Goal: Task Accomplishment & Management: Use online tool/utility

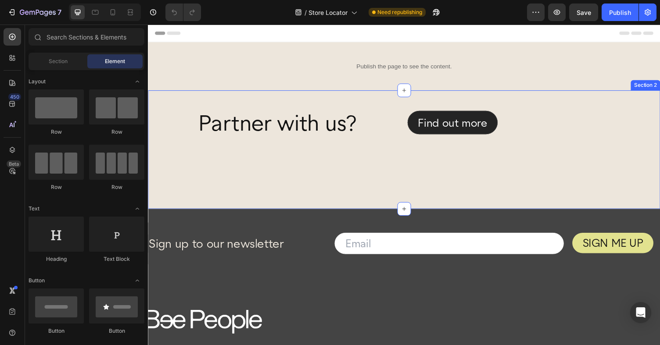
click at [187, 97] on div "Partner with us? Heading Find out more Button Row Row Text Block Row Row Sectio…" at bounding box center [411, 153] width 527 height 122
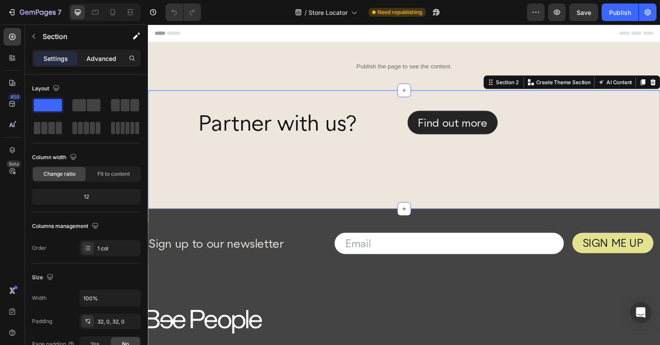
click at [102, 57] on p "Advanced" at bounding box center [101, 58] width 30 height 9
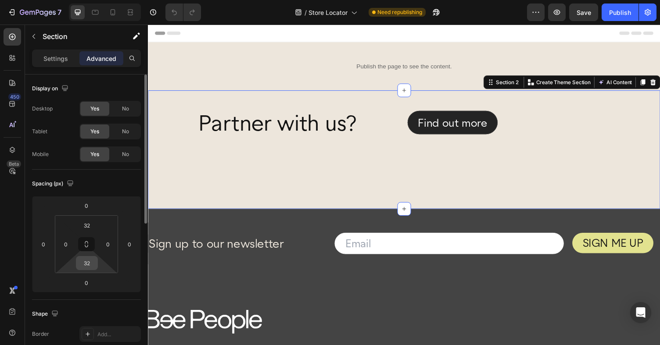
click at [88, 265] on input "32" at bounding box center [87, 263] width 18 height 13
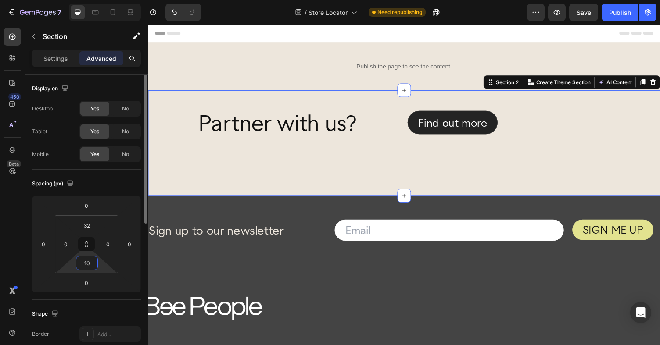
type input "1"
type input "0"
click at [89, 226] on input "32" at bounding box center [87, 225] width 18 height 13
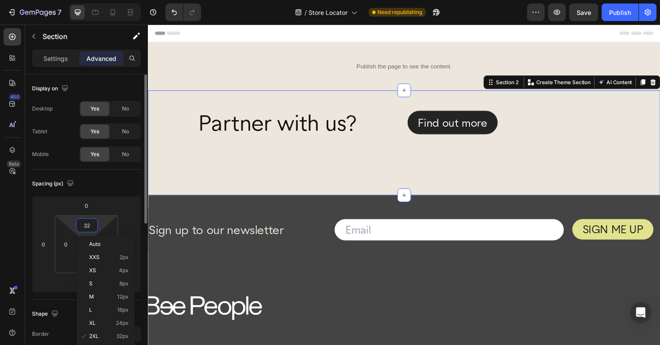
type input "0"
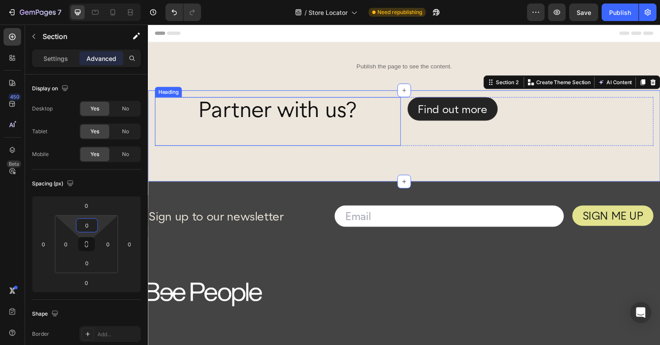
click at [170, 95] on div "Heading" at bounding box center [169, 94] width 24 height 8
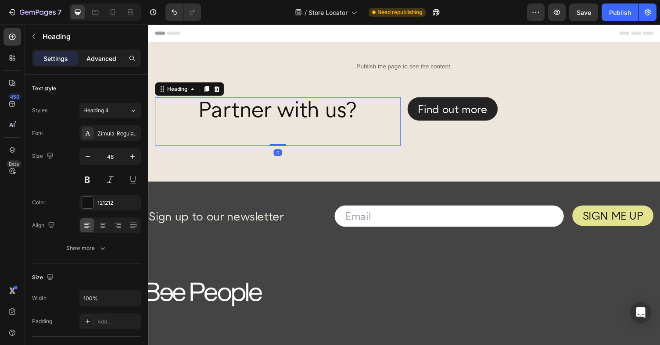
click at [105, 58] on p "Advanced" at bounding box center [101, 58] width 30 height 9
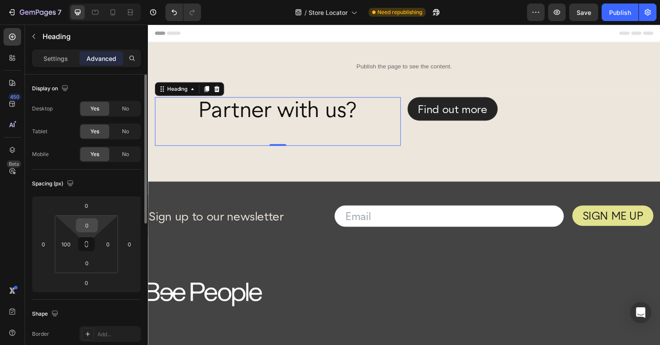
click at [88, 225] on input "0" at bounding box center [87, 225] width 18 height 13
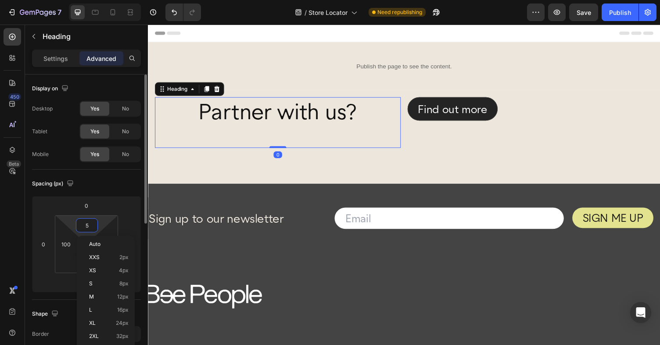
type input "50"
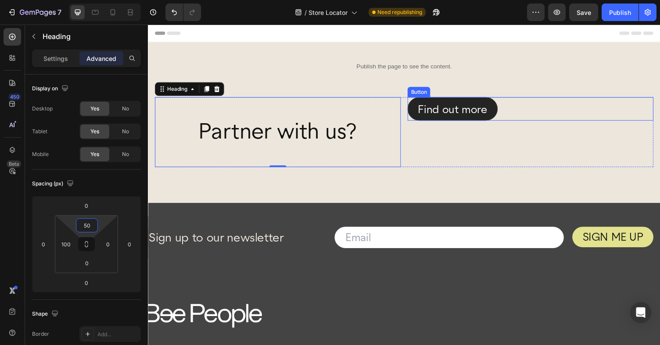
click at [539, 108] on div "Find out more Button" at bounding box center [541, 111] width 253 height 24
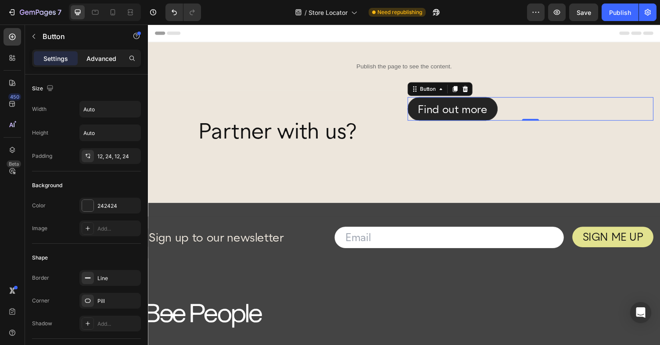
click at [101, 58] on p "Advanced" at bounding box center [101, 58] width 30 height 9
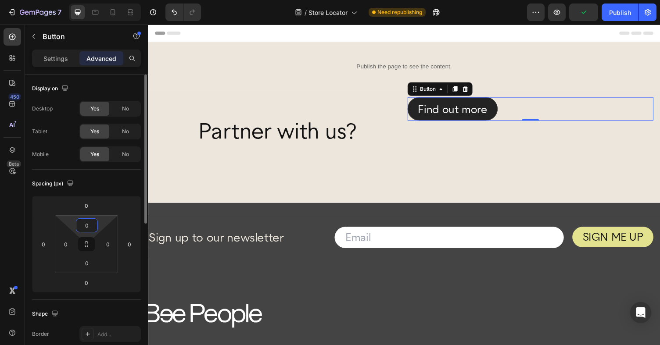
click at [87, 229] on input "0" at bounding box center [87, 225] width 18 height 13
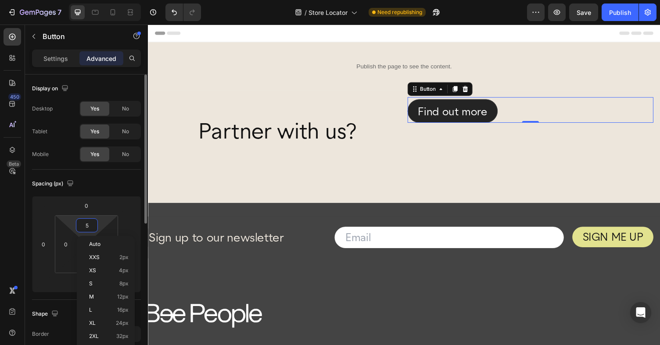
type input "50"
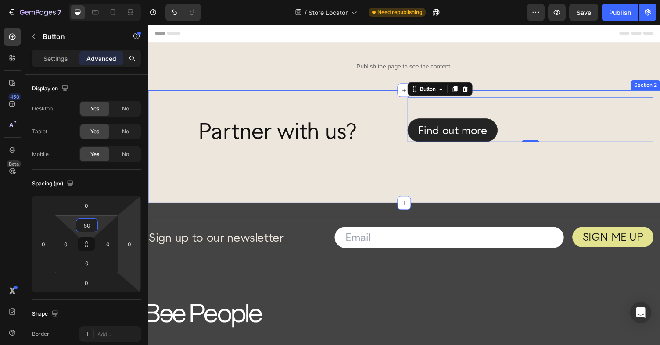
click at [192, 190] on div "Text Block Row" at bounding box center [411, 193] width 527 height 16
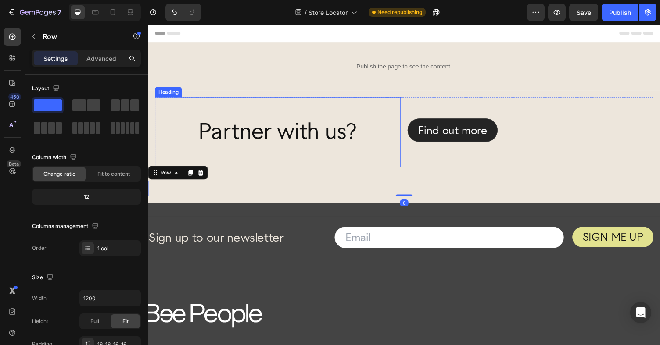
click at [201, 119] on div "Partner with us? Heading" at bounding box center [281, 135] width 253 height 72
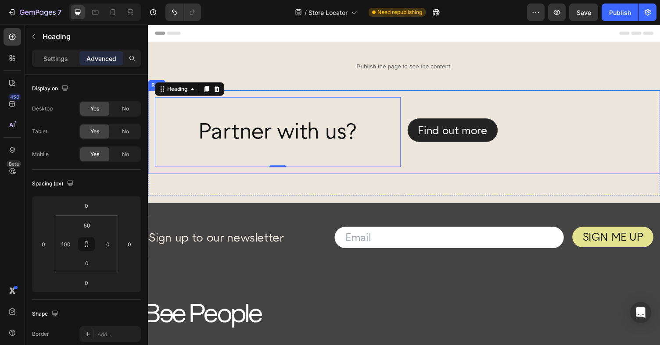
click at [231, 93] on div "Partner with us? Heading 0 Find out more Button Row Row" at bounding box center [411, 135] width 527 height 86
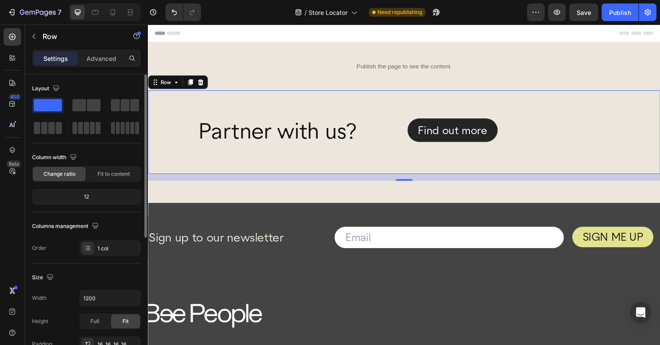
click at [49, 54] on p "Settings" at bounding box center [55, 58] width 25 height 9
click at [53, 58] on p "Settings" at bounding box center [55, 58] width 25 height 9
click at [43, 58] on p "Settings" at bounding box center [55, 58] width 25 height 9
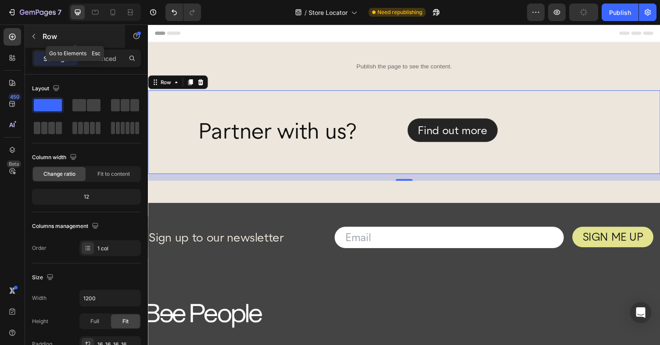
click at [34, 37] on icon "button" at bounding box center [33, 36] width 7 height 7
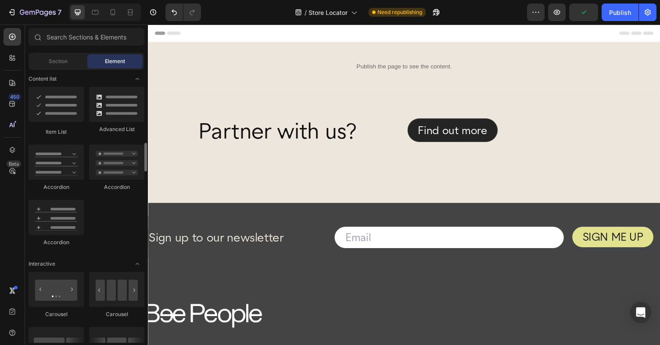
scroll to position [820, 0]
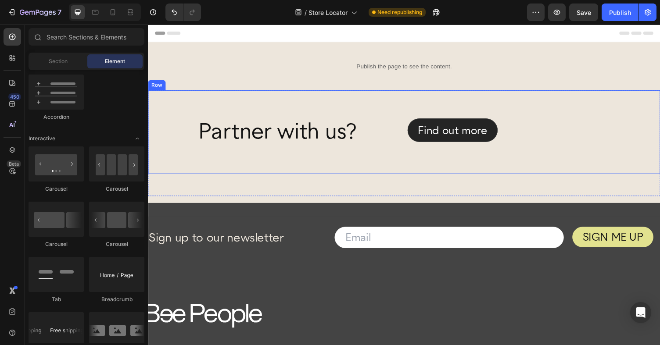
click at [337, 93] on div "Partner with us? Heading Find out more Button Row Row" at bounding box center [411, 135] width 527 height 86
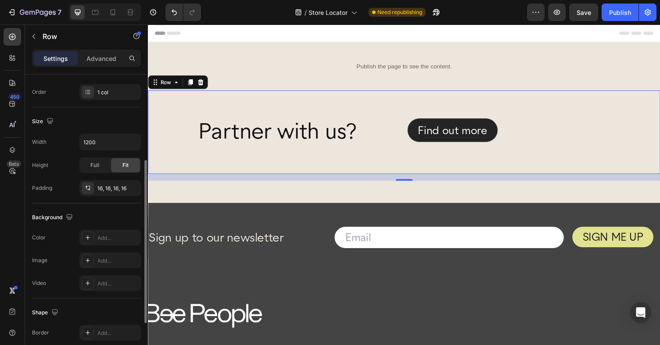
scroll to position [155, 0]
click at [92, 240] on div at bounding box center [88, 239] width 12 height 12
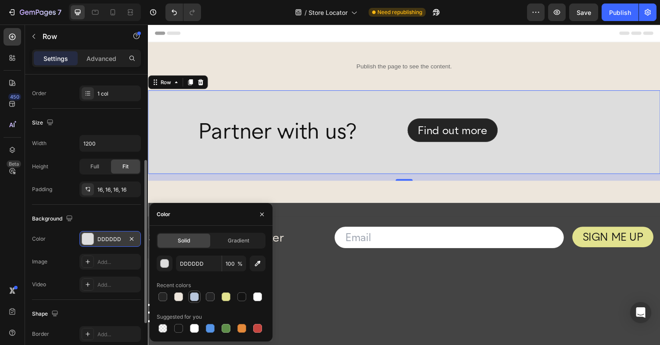
click at [194, 298] on div at bounding box center [194, 297] width 9 height 9
type input "B8C6DC"
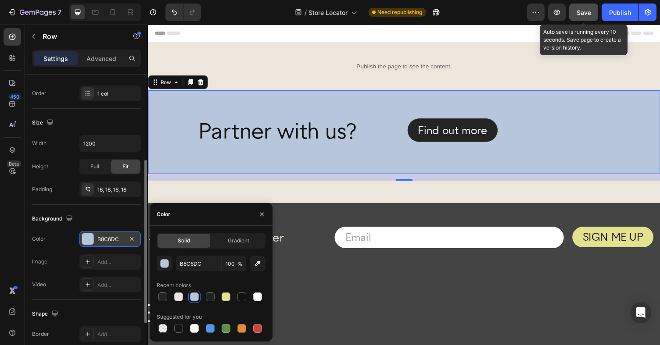
click at [583, 16] on div "Save" at bounding box center [584, 12] width 14 height 9
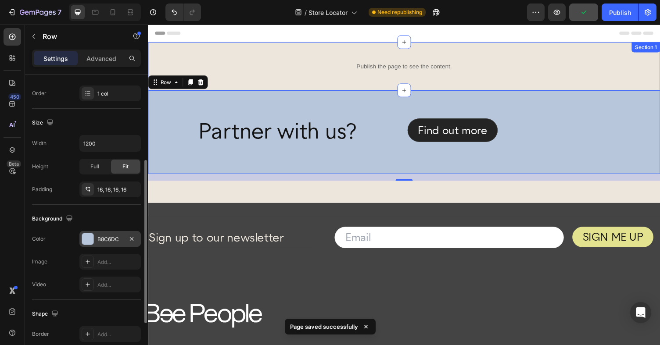
click at [522, 86] on div "Publish the page to see the content. Custom Code Section 1" at bounding box center [411, 68] width 527 height 50
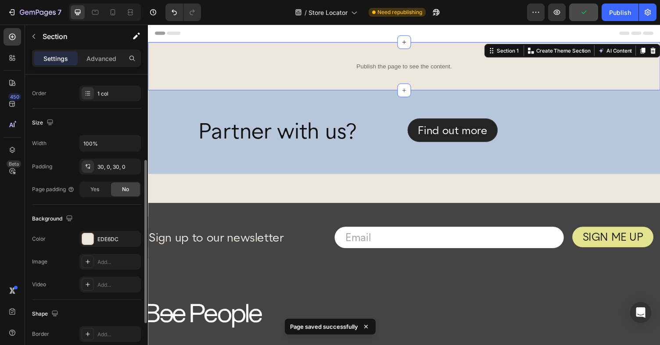
scroll to position [0, 0]
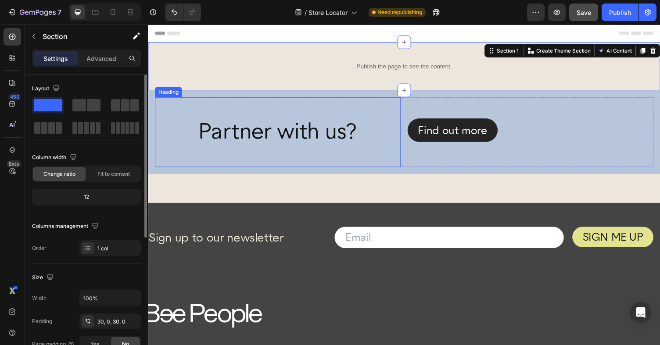
click at [361, 136] on h2 "Partner with us?" at bounding box center [303, 146] width 209 height 50
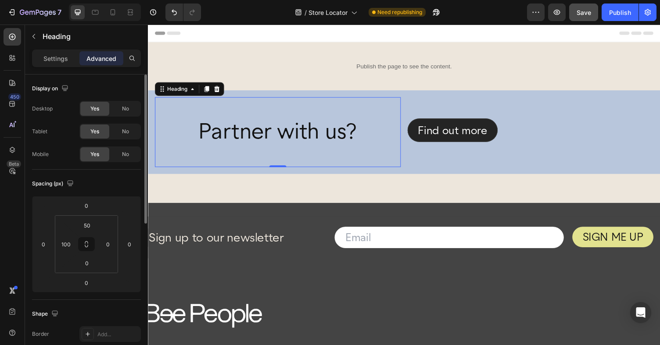
click at [357, 132] on h2 "Partner with us?" at bounding box center [303, 146] width 209 height 50
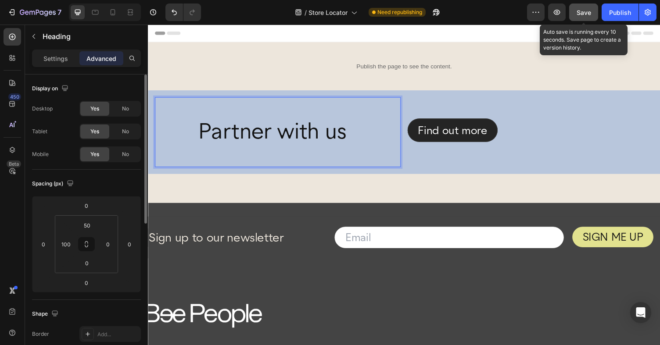
click at [585, 14] on span "Save" at bounding box center [584, 12] width 14 height 7
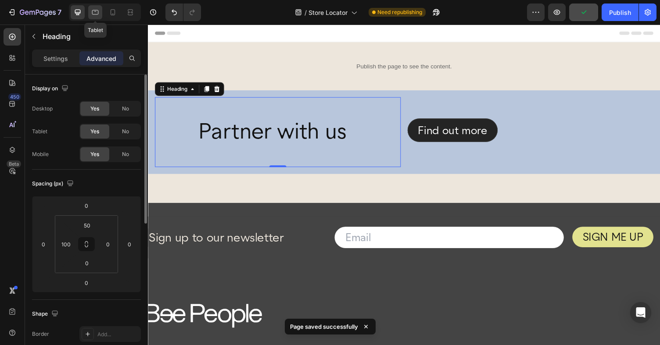
click at [93, 12] on icon at bounding box center [95, 12] width 9 height 9
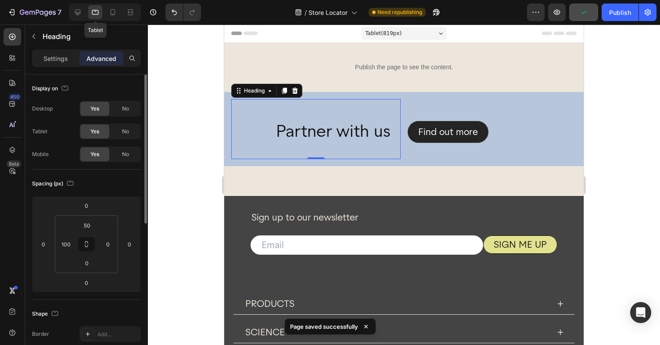
scroll to position [44, 0]
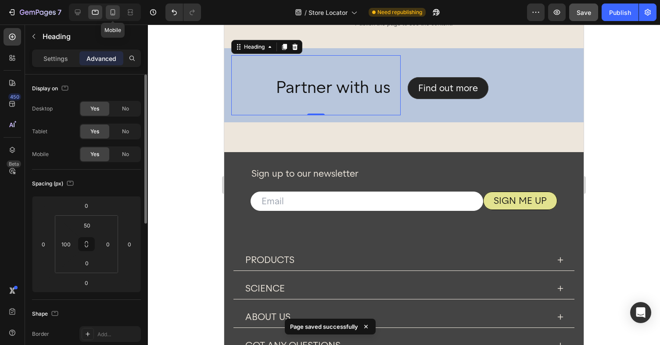
click at [114, 15] on icon at bounding box center [113, 12] width 5 height 6
type input "40"
type input "24"
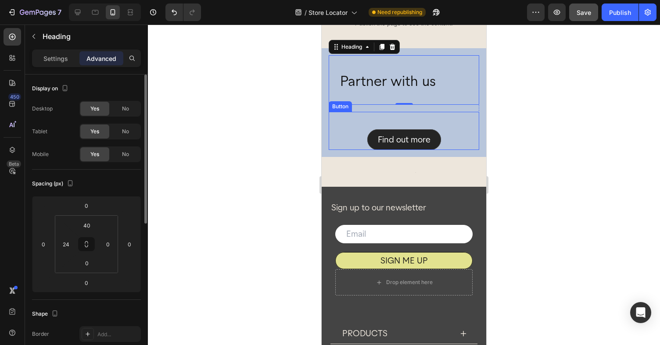
click at [402, 119] on div "Find out more Button" at bounding box center [404, 131] width 151 height 38
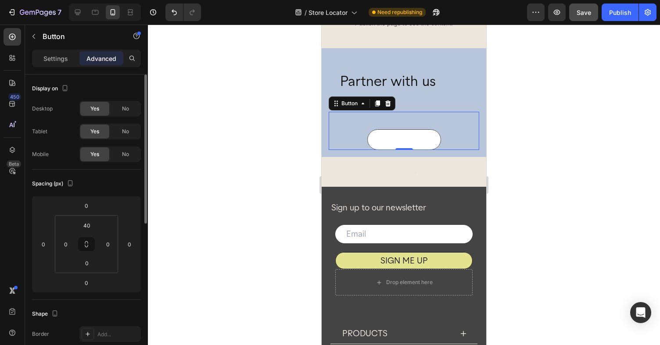
click at [402, 133] on link "Find out more" at bounding box center [404, 139] width 74 height 21
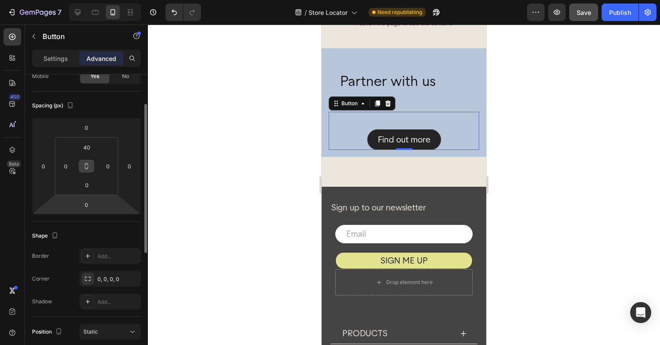
scroll to position [71, 0]
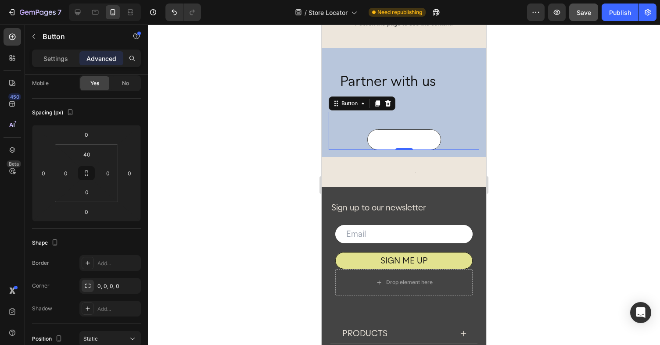
click at [377, 131] on link "Find out more" at bounding box center [404, 139] width 74 height 21
click at [384, 121] on div "Find out more Button 0" at bounding box center [404, 131] width 151 height 38
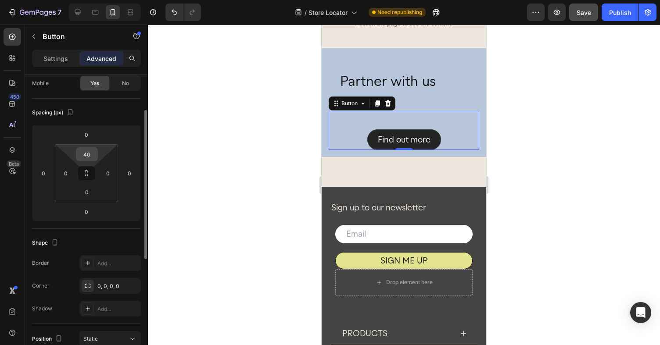
click at [84, 158] on input "40" at bounding box center [87, 154] width 18 height 13
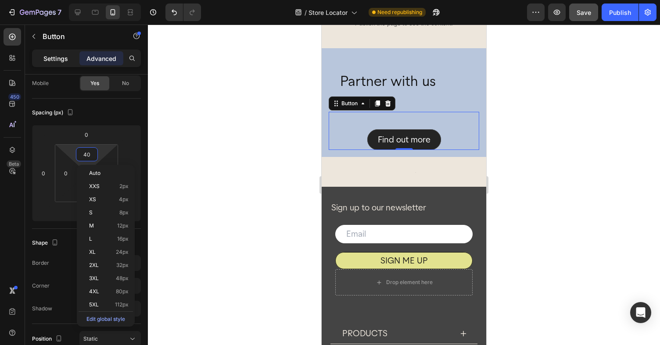
click at [48, 56] on p "Settings" at bounding box center [55, 58] width 25 height 9
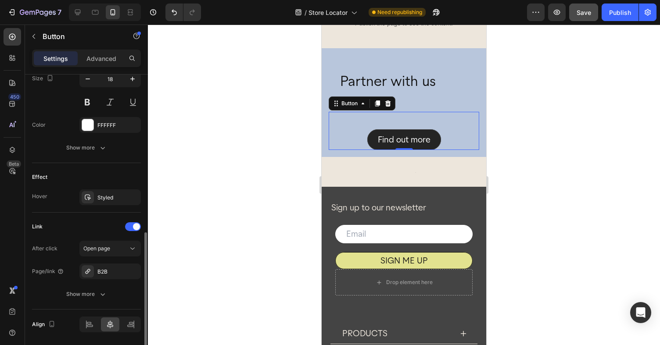
scroll to position [402, 0]
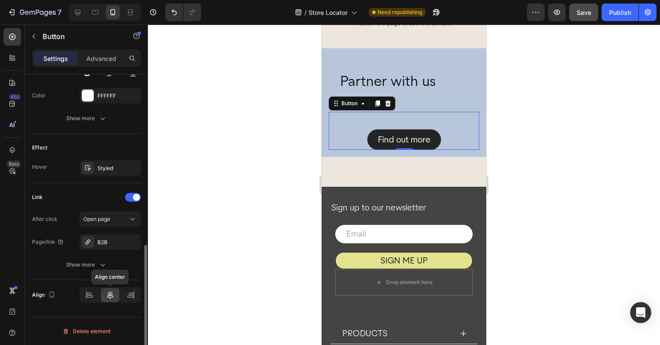
click at [110, 297] on icon at bounding box center [110, 295] width 9 height 9
click at [373, 81] on p "Partner with us" at bounding box center [409, 89] width 138 height 30
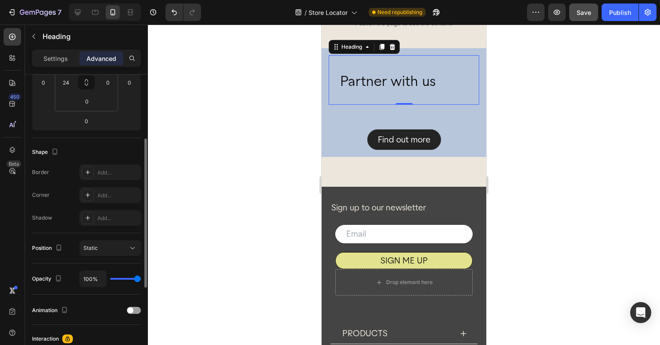
scroll to position [150, 0]
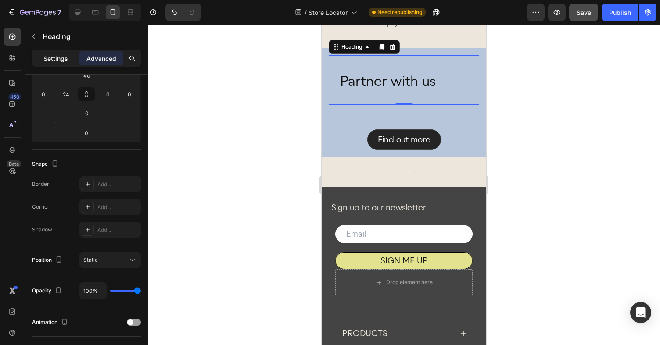
click at [54, 61] on p "Settings" at bounding box center [55, 58] width 25 height 9
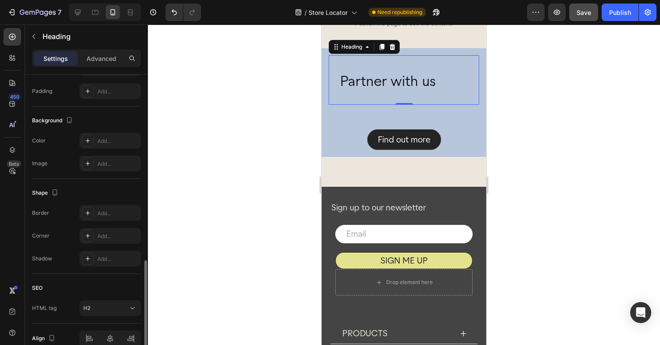
scroll to position [274, 0]
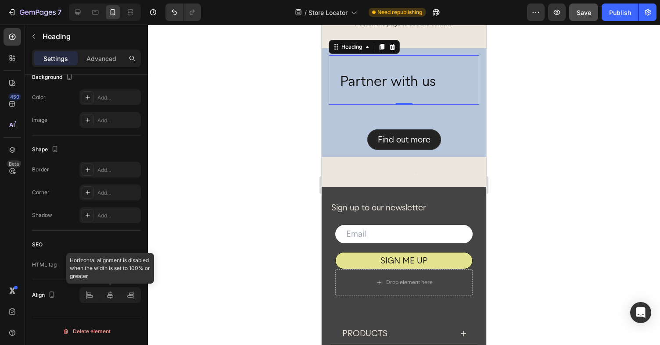
click at [108, 295] on div at bounding box center [109, 295] width 61 height 16
click at [109, 298] on div at bounding box center [109, 295] width 61 height 16
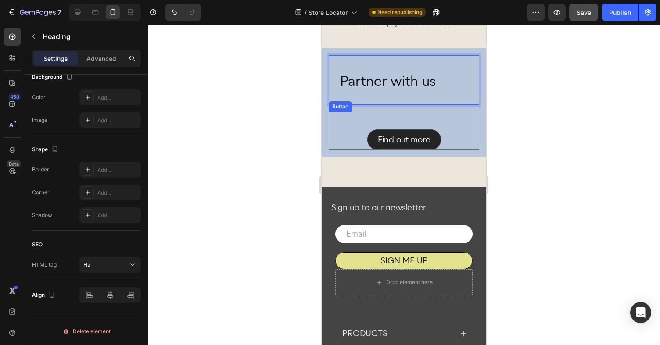
click at [375, 125] on div "Find out more Button" at bounding box center [404, 131] width 151 height 38
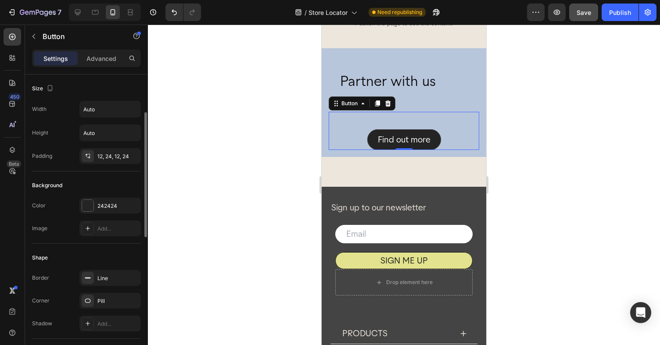
scroll to position [402, 0]
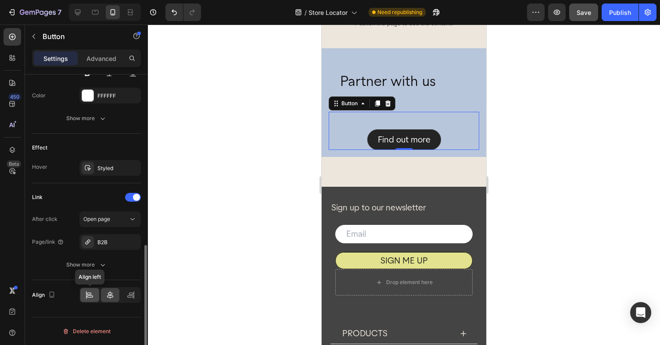
click at [87, 295] on icon at bounding box center [89, 295] width 9 height 9
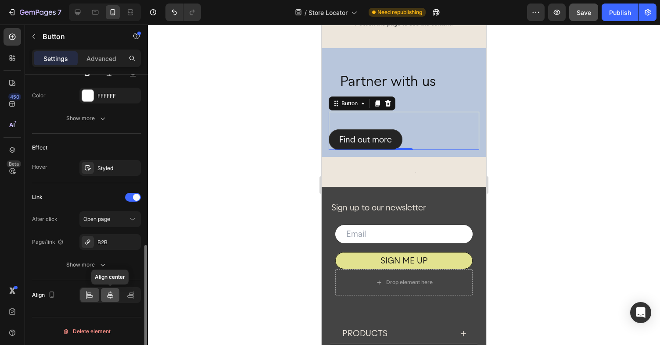
click at [111, 296] on icon at bounding box center [110, 295] width 9 height 9
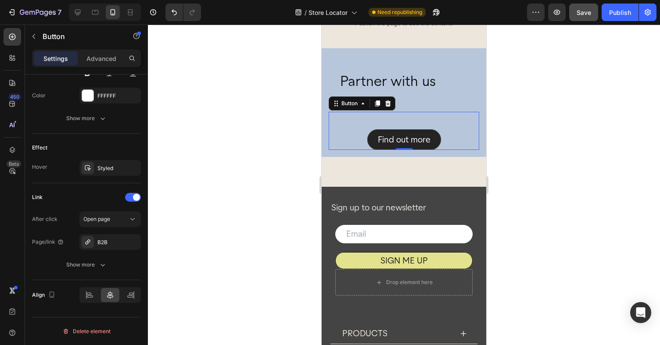
click at [366, 119] on div "Find out more Button 0" at bounding box center [404, 131] width 151 height 38
click at [99, 56] on p "Advanced" at bounding box center [101, 58] width 30 height 9
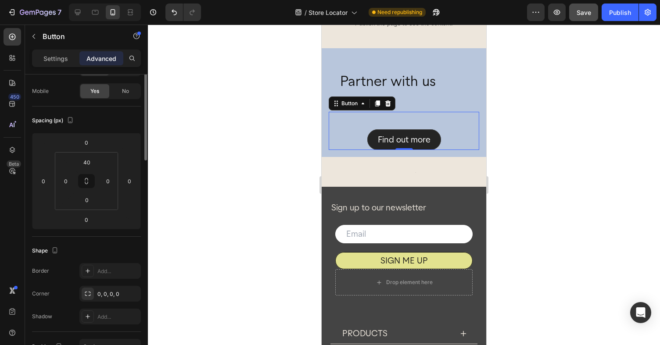
scroll to position [0, 0]
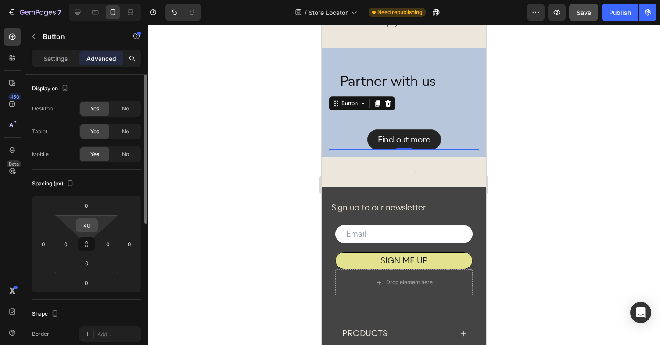
click at [88, 223] on input "40" at bounding box center [87, 225] width 18 height 13
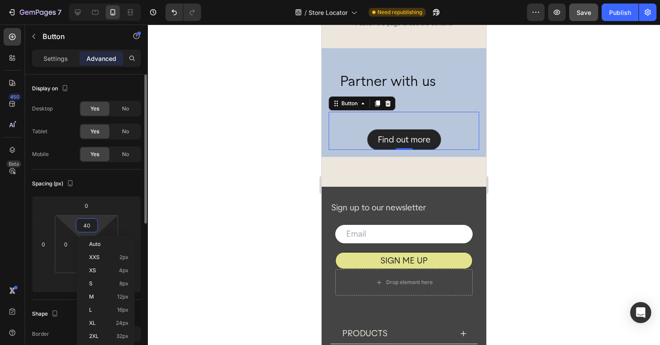
type input "0"
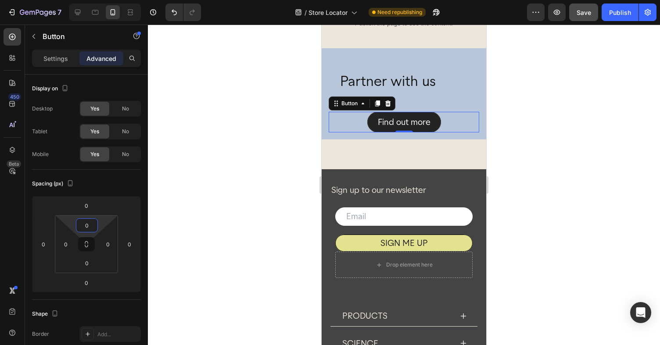
click at [529, 124] on div at bounding box center [404, 185] width 512 height 321
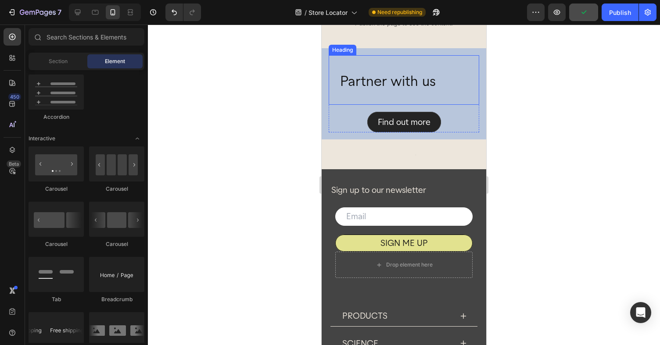
click at [342, 82] on p "Partner with us" at bounding box center [409, 89] width 138 height 30
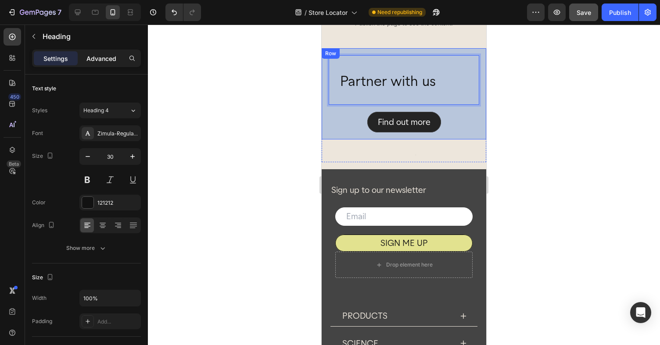
click at [108, 54] on p "Advanced" at bounding box center [101, 58] width 30 height 9
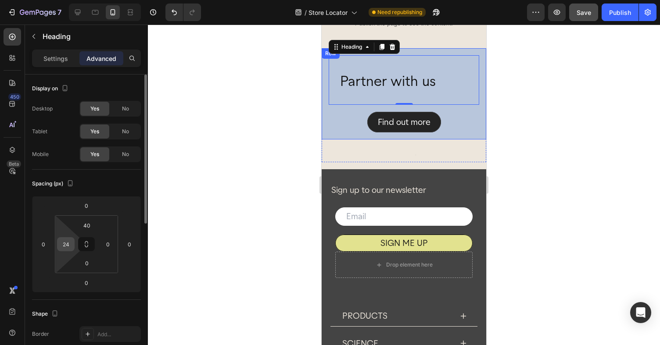
click at [68, 243] on input "24" at bounding box center [65, 244] width 13 height 13
type input "0"
click at [115, 0] on html "7 Version history / Store Locator Need republishing Preview Save Publish 450 Be…" at bounding box center [330, 0] width 660 height 0
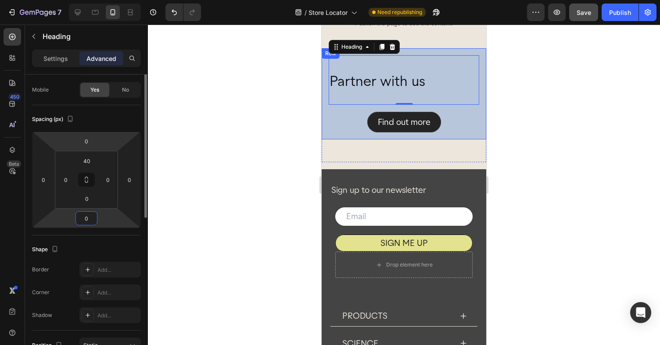
scroll to position [39, 0]
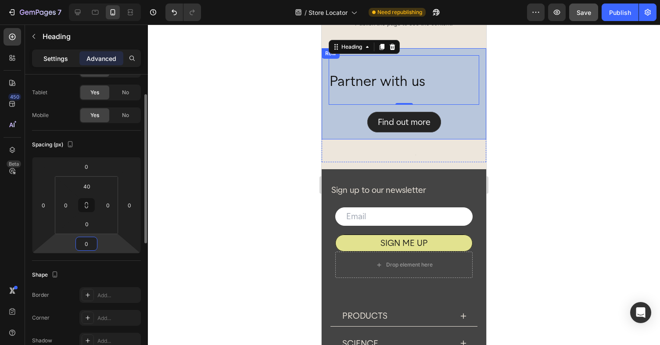
click at [57, 58] on p "Settings" at bounding box center [55, 58] width 25 height 9
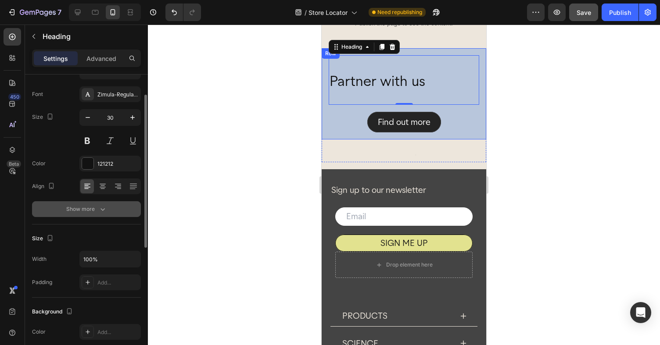
scroll to position [274, 0]
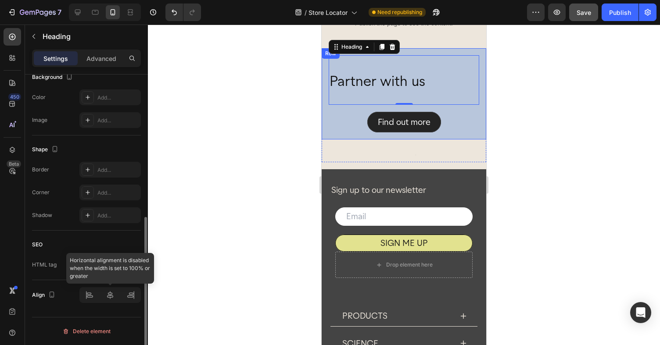
click at [112, 294] on div at bounding box center [109, 295] width 61 height 16
click at [113, 295] on div at bounding box center [109, 295] width 61 height 16
click at [110, 295] on div at bounding box center [109, 295] width 61 height 16
click at [132, 297] on div at bounding box center [109, 295] width 61 height 16
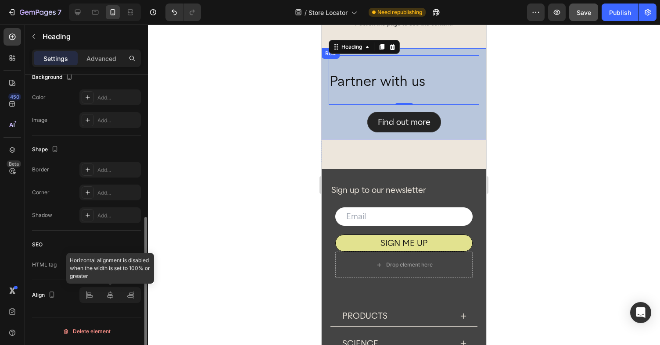
click at [108, 297] on div at bounding box center [109, 295] width 61 height 16
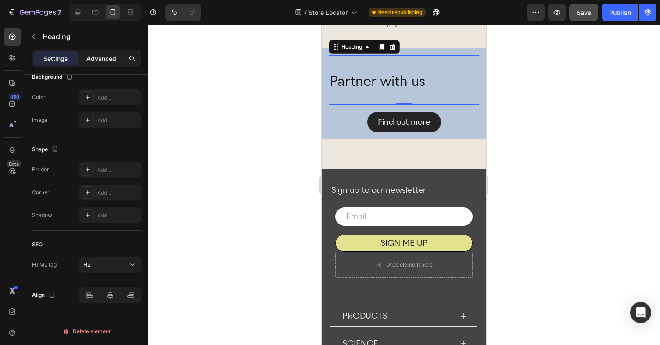
click at [97, 65] on div "Advanced" at bounding box center [101, 58] width 44 height 14
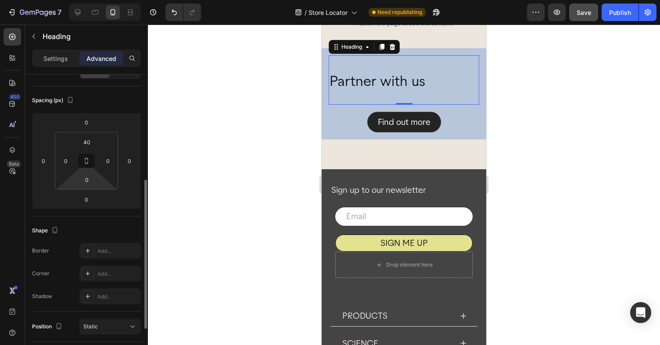
scroll to position [7, 0]
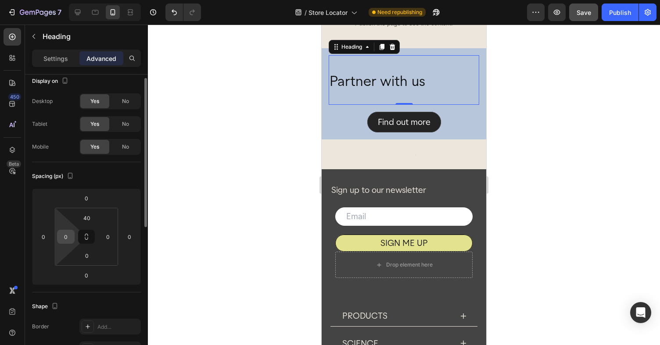
click at [66, 241] on input "0" at bounding box center [65, 236] width 13 height 13
click at [65, 237] on input "40" at bounding box center [65, 236] width 13 height 13
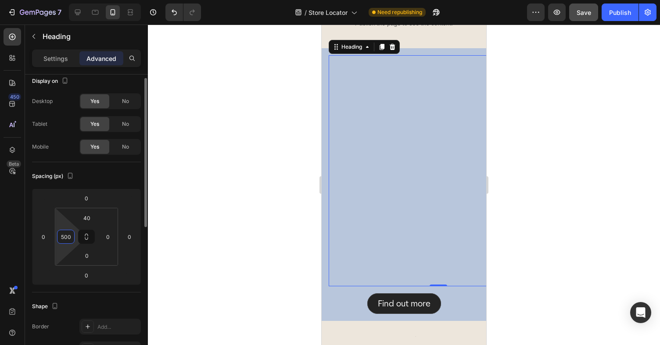
type input "50"
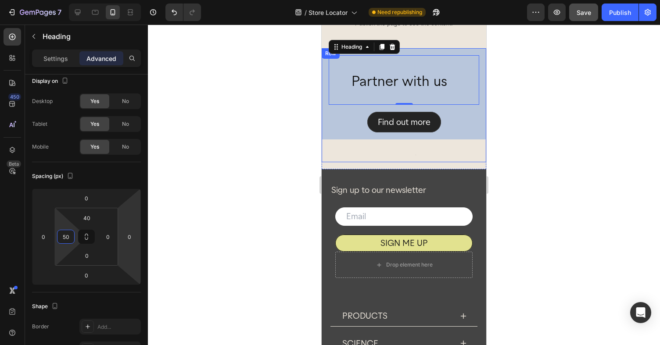
click at [532, 128] on div at bounding box center [404, 185] width 512 height 321
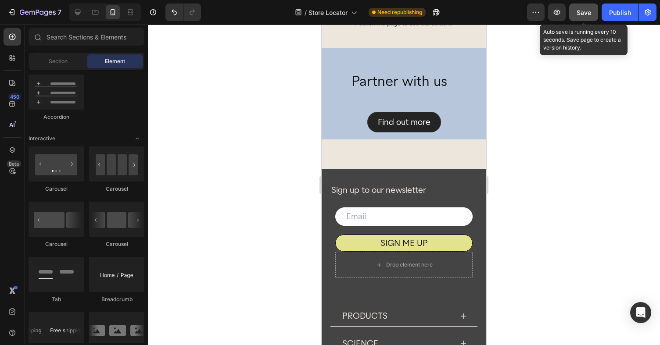
click at [583, 13] on span "Save" at bounding box center [584, 12] width 14 height 7
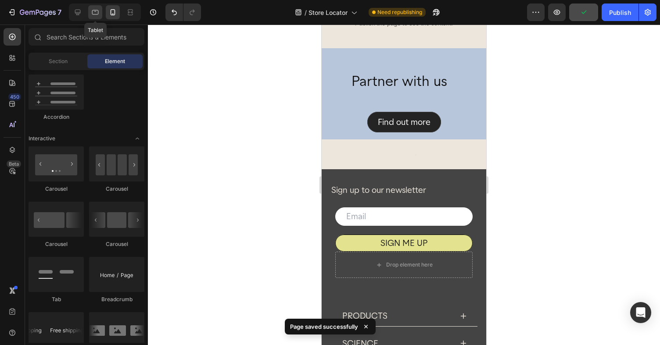
click at [96, 13] on icon at bounding box center [95, 12] width 9 height 9
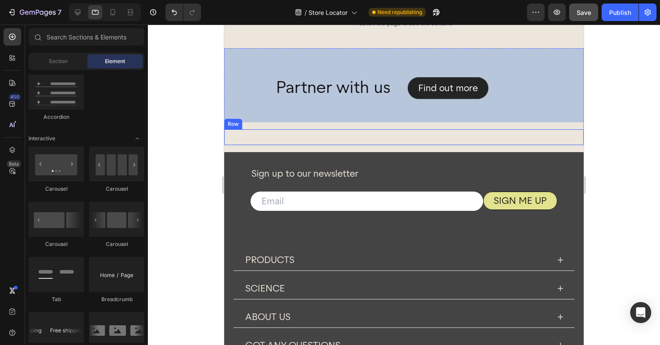
click at [296, 133] on div "Text Block Row" at bounding box center [403, 137] width 359 height 16
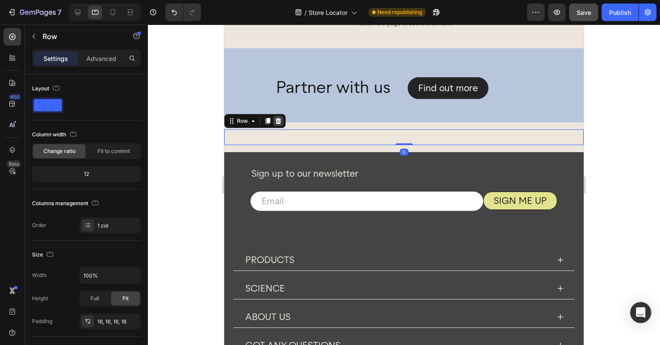
click at [277, 122] on icon at bounding box center [279, 121] width 6 height 6
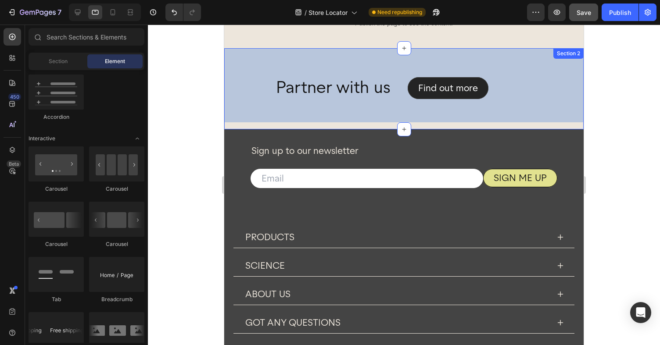
click at [263, 127] on div "Partner with us Heading Find out more Button Row Row Row" at bounding box center [403, 88] width 359 height 81
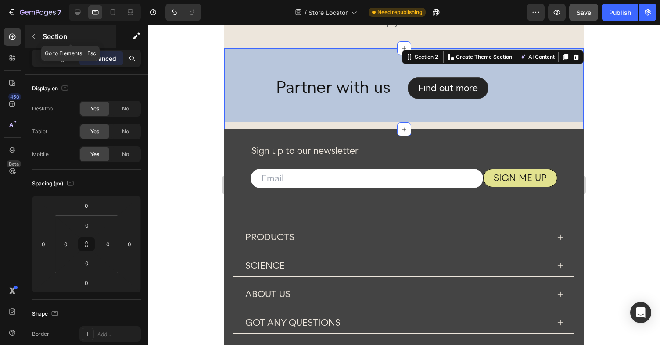
click at [33, 37] on icon "button" at bounding box center [33, 36] width 3 height 5
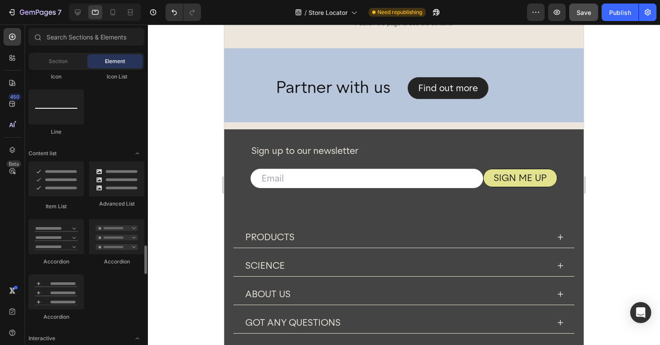
scroll to position [474, 0]
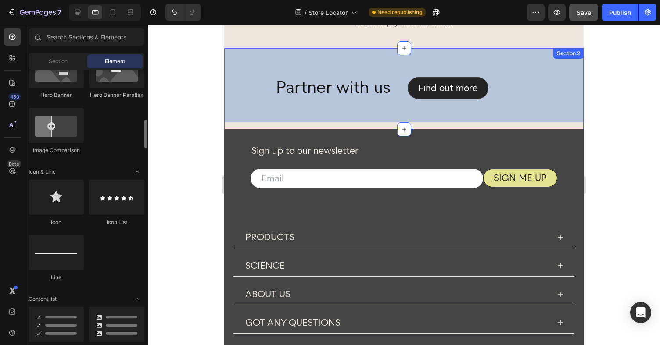
click at [240, 125] on div "Partner with us Heading Find out more Button Row Row Row" at bounding box center [403, 88] width 359 height 81
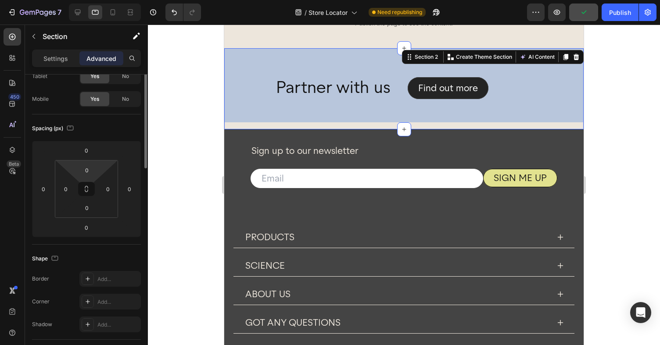
scroll to position [0, 0]
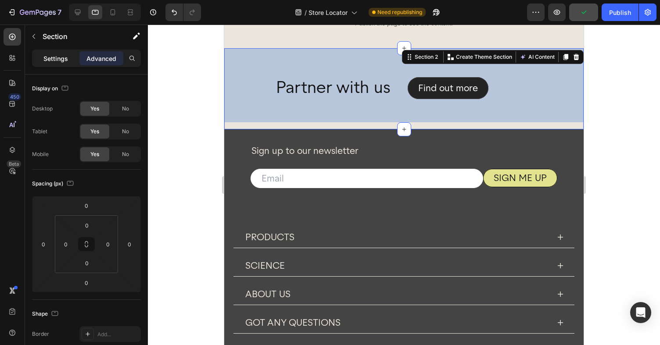
click at [50, 58] on p "Settings" at bounding box center [55, 58] width 25 height 9
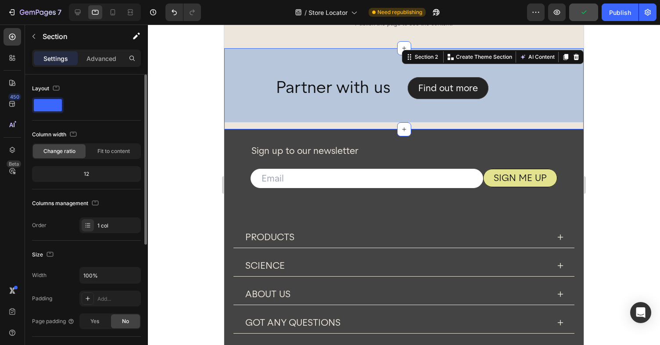
scroll to position [217, 0]
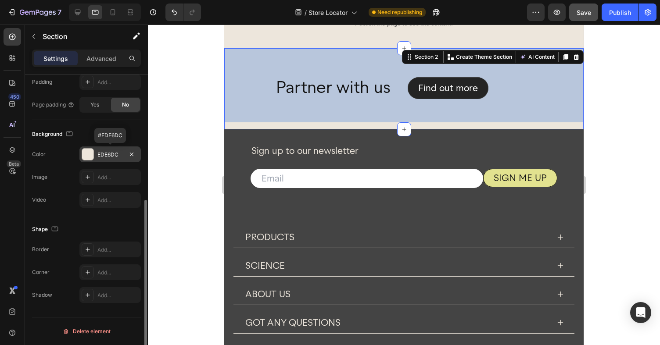
click at [101, 157] on div "EDE6DC" at bounding box center [109, 155] width 25 height 8
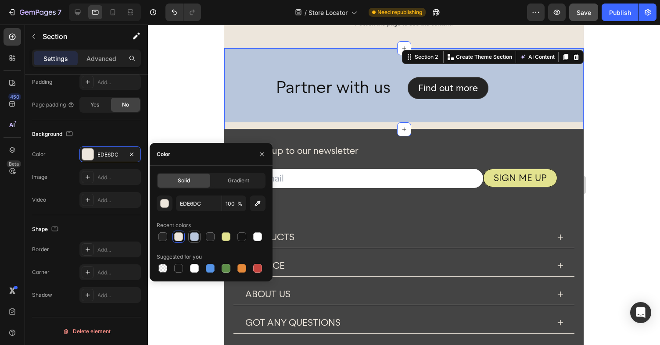
click at [192, 237] on div at bounding box center [194, 237] width 9 height 9
type input "B8C6DC"
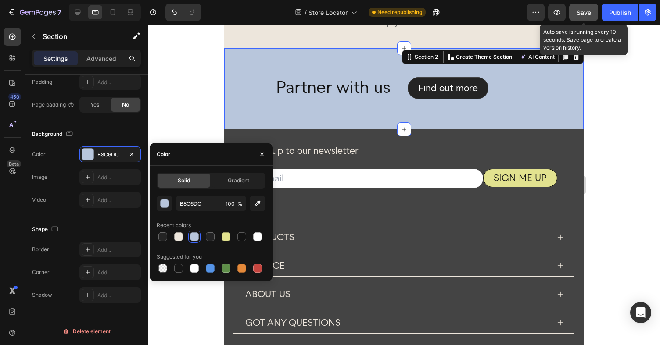
click at [582, 13] on span "Save" at bounding box center [584, 12] width 14 height 7
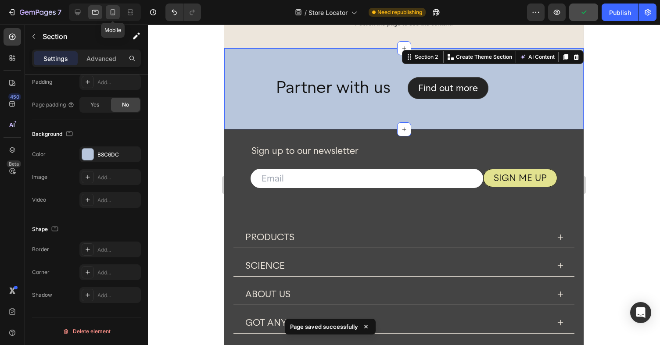
click at [112, 12] on icon at bounding box center [112, 12] width 9 height 9
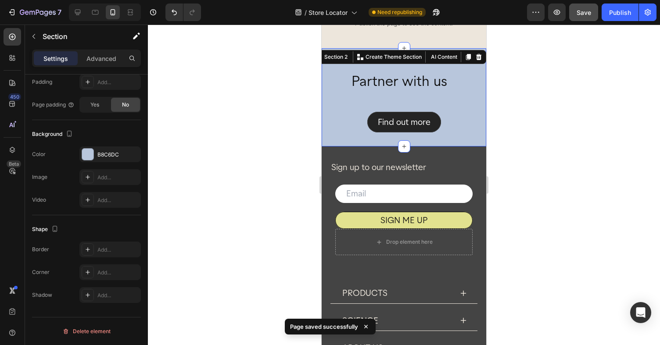
scroll to position [37, 0]
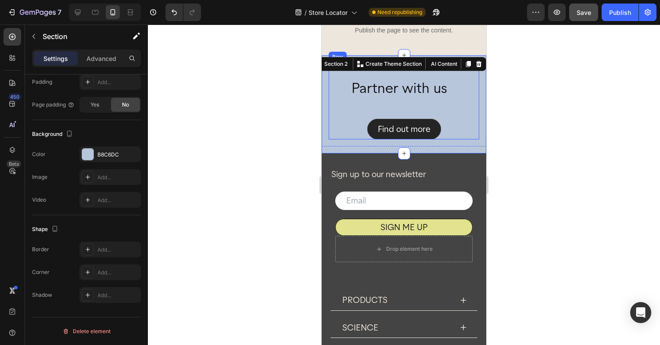
click at [449, 120] on div "Find out more Button" at bounding box center [404, 129] width 151 height 21
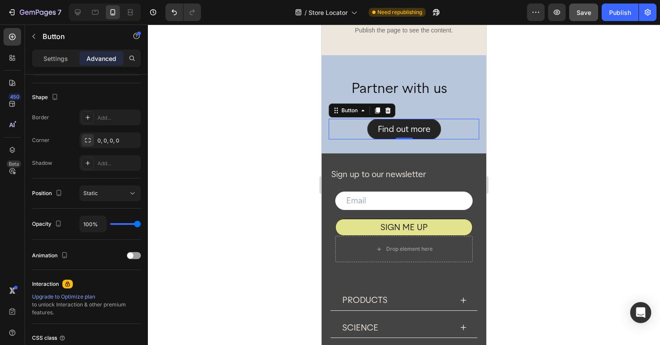
scroll to position [0, 0]
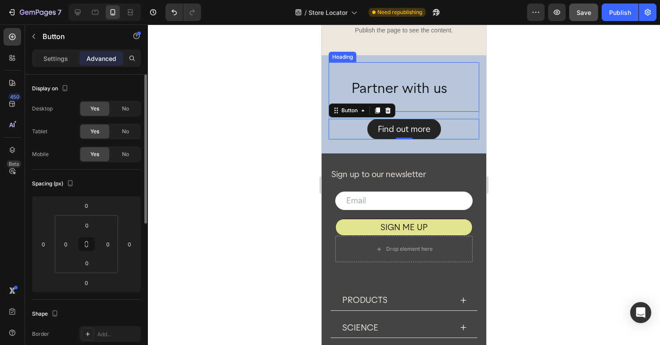
click at [421, 102] on p "Partner with us" at bounding box center [415, 96] width 127 height 30
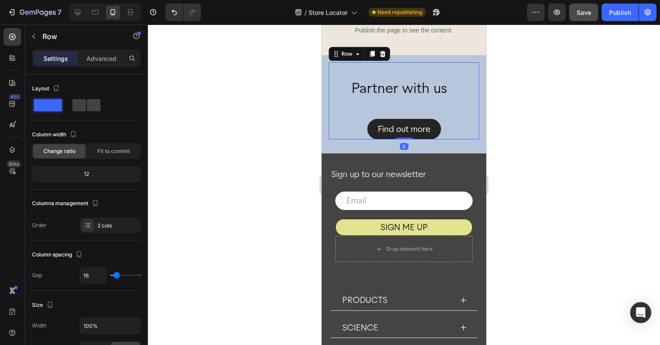
click at [428, 115] on div "Partner with us Heading Find out more Button Row 0" at bounding box center [404, 100] width 151 height 77
click at [415, 101] on p "Partner with us" at bounding box center [415, 96] width 127 height 30
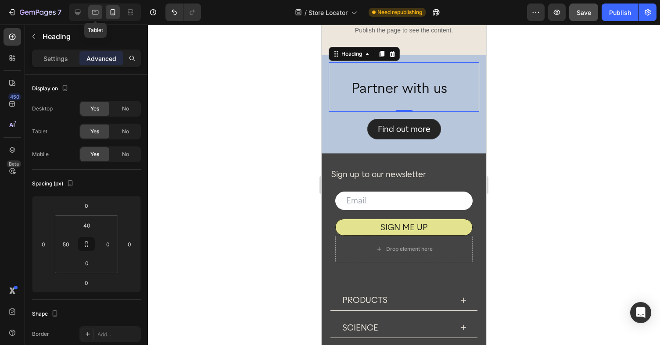
click at [94, 14] on icon at bounding box center [95, 12] width 9 height 9
type input "50"
type input "100"
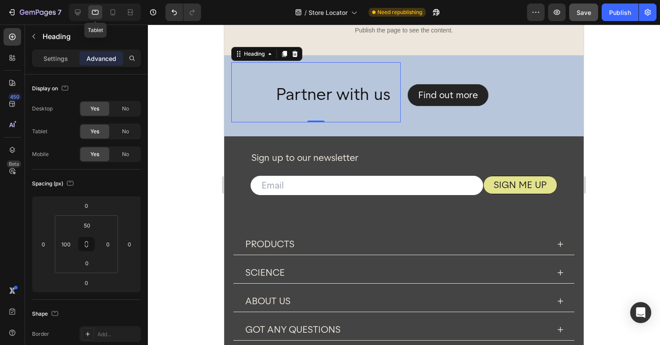
scroll to position [44, 0]
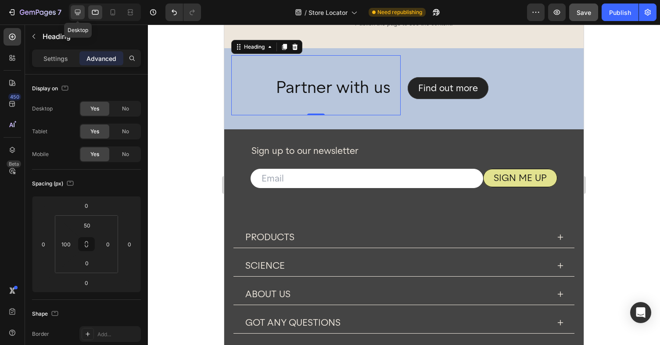
click at [78, 10] on icon at bounding box center [77, 12] width 9 height 9
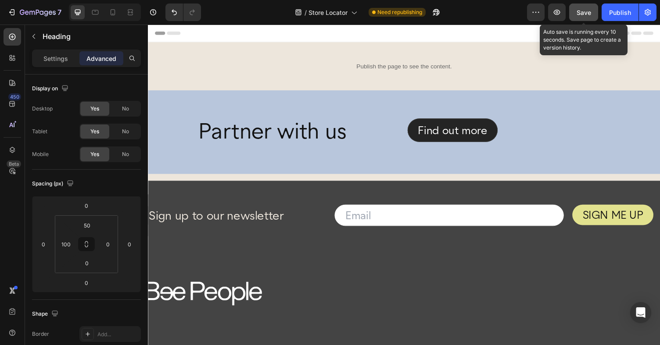
click at [581, 10] on span "Save" at bounding box center [584, 12] width 14 height 7
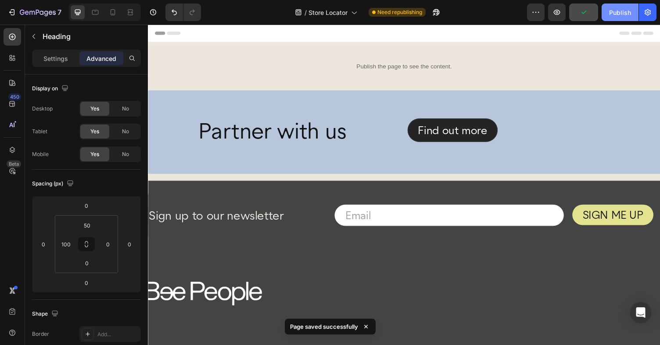
click at [614, 14] on div "Publish" at bounding box center [620, 12] width 22 height 9
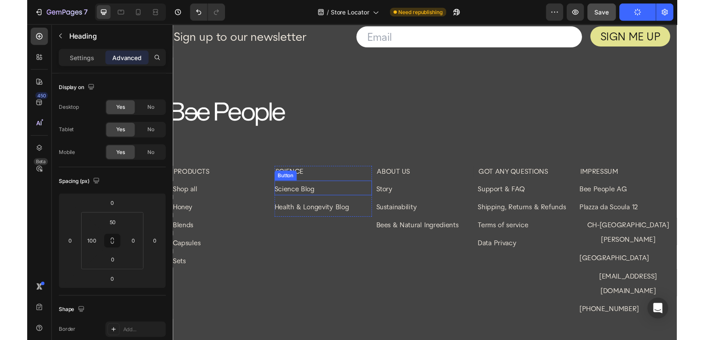
scroll to position [185, 0]
